Goal: Navigation & Orientation: Find specific page/section

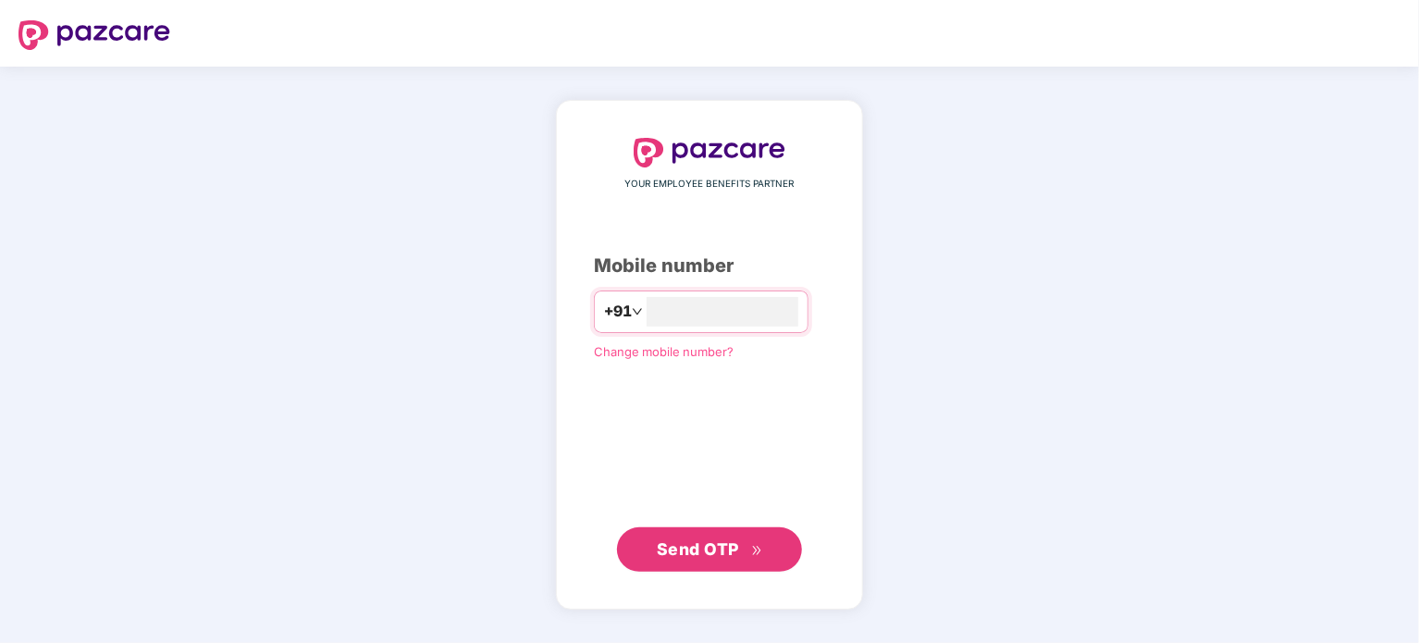
type input "**********"
click at [681, 557] on span "Send OTP" at bounding box center [698, 547] width 82 height 19
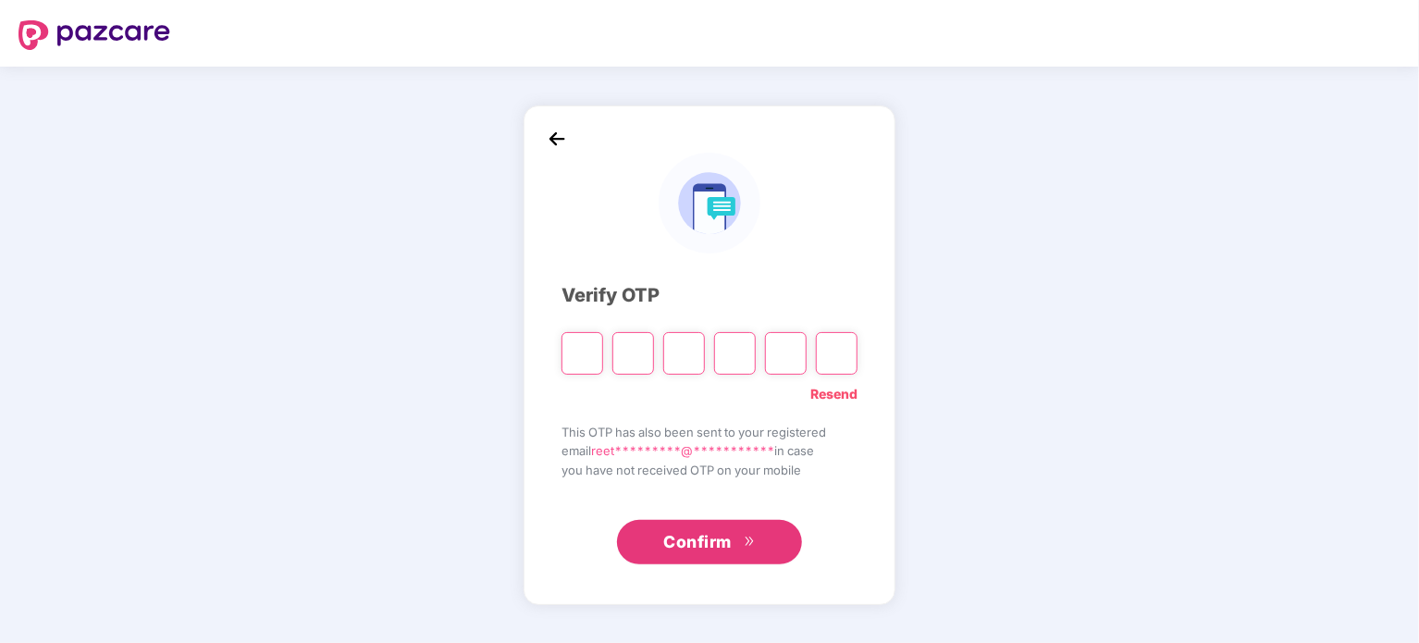
type input "*"
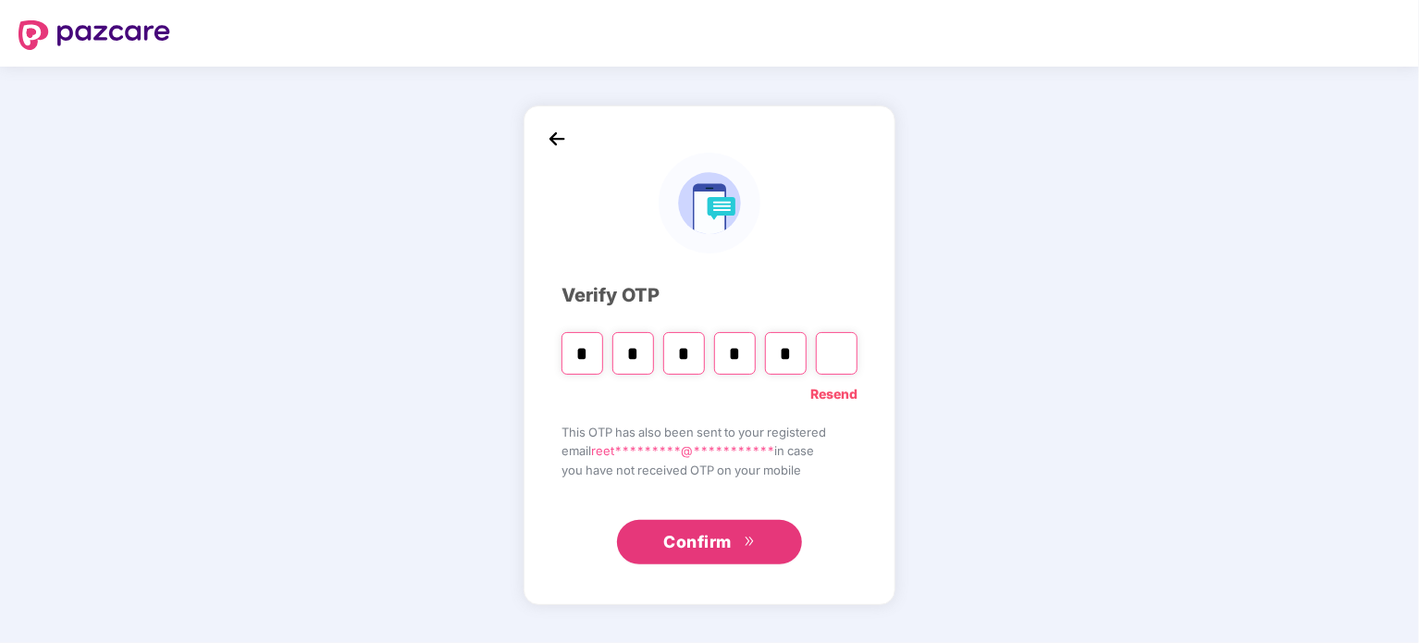
type input "*"
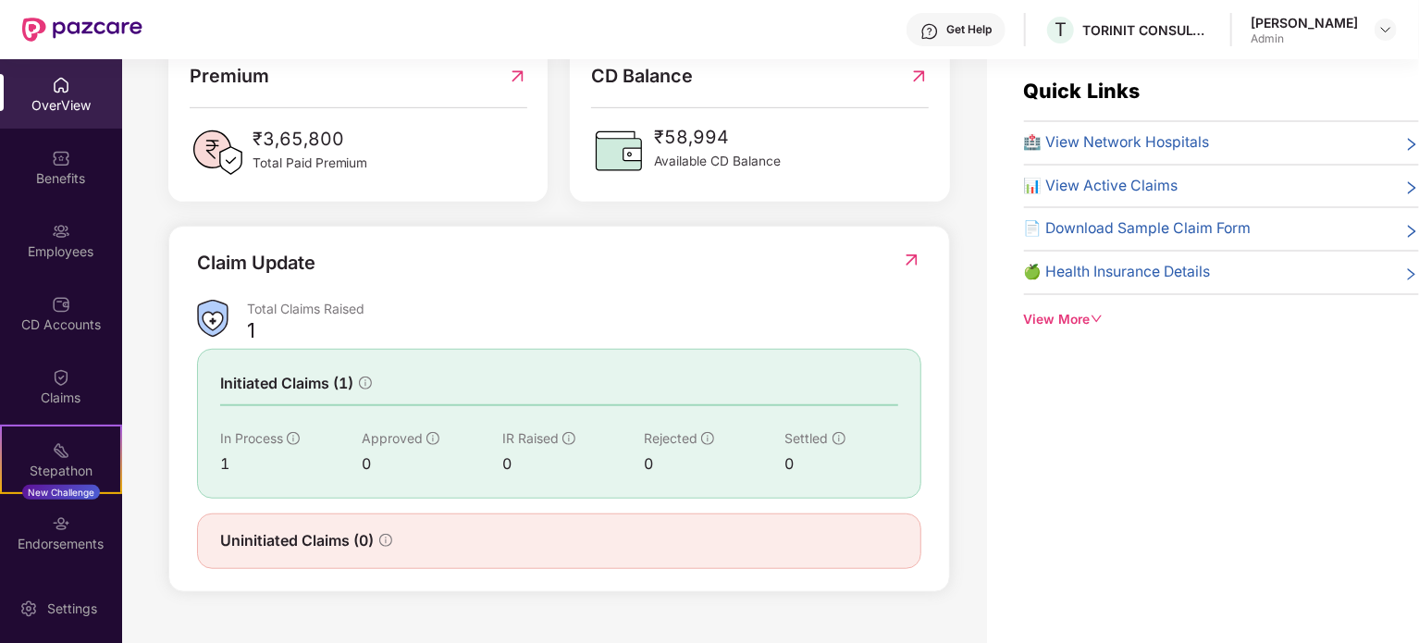
scroll to position [21, 0]
click at [65, 242] on div "Employees" at bounding box center [61, 251] width 122 height 18
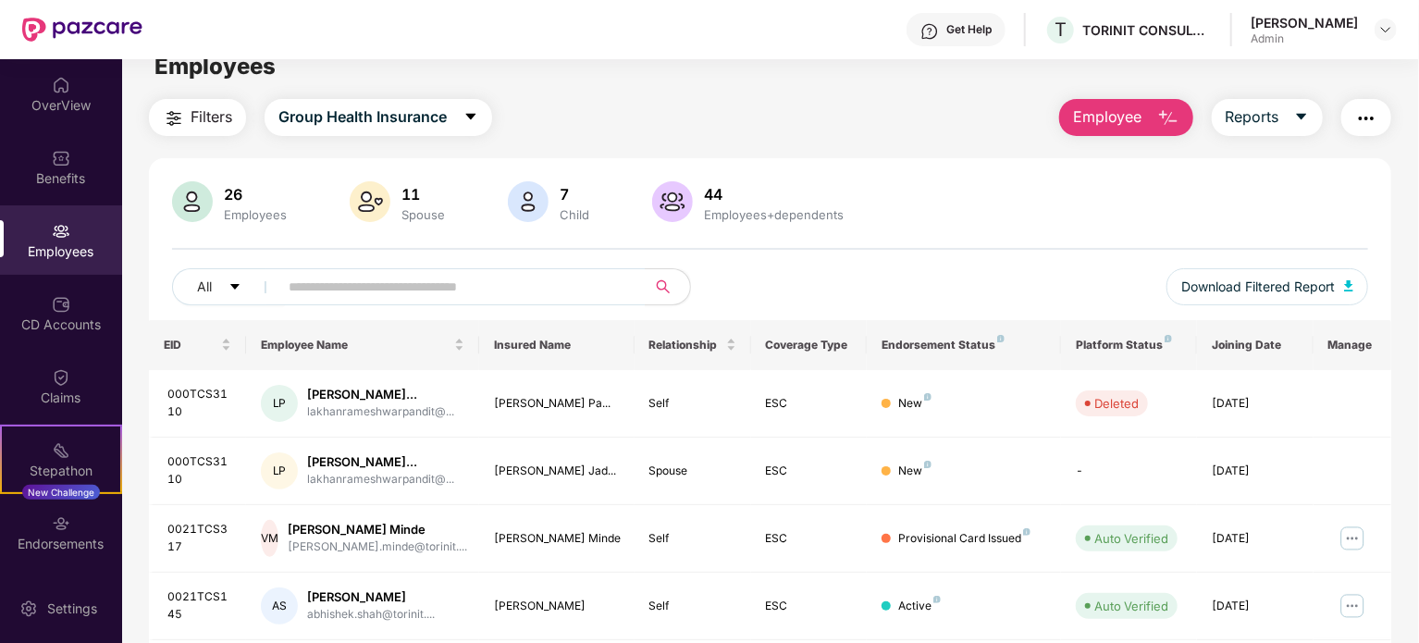
scroll to position [26, 0]
